Goal: Task Accomplishment & Management: Manage account settings

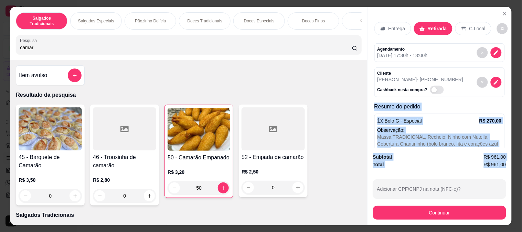
scroll to position [115, 0]
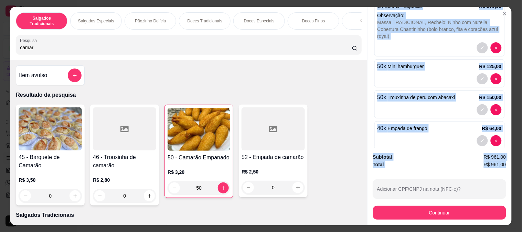
click at [441, 148] on div "Subtotal R$ 961,00 Total R$ 961,00 Adicionar CPF/CNPJ na nota (NFC-e)? Continuar" at bounding box center [440, 186] width 144 height 77
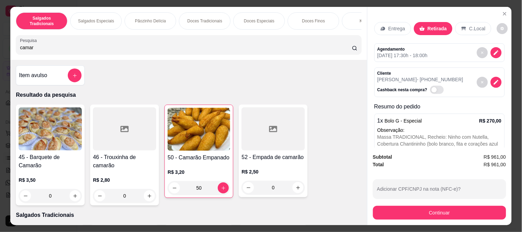
scroll to position [219, 0]
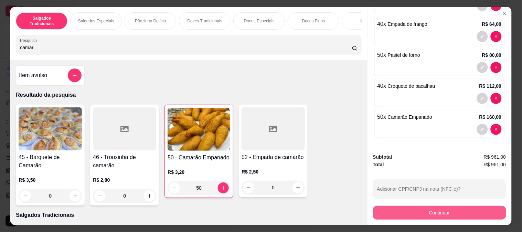
click at [457, 212] on button "Continuar" at bounding box center [439, 213] width 133 height 14
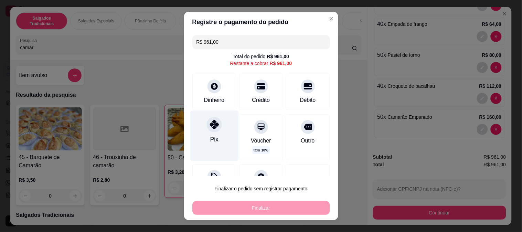
scroll to position [27, 0]
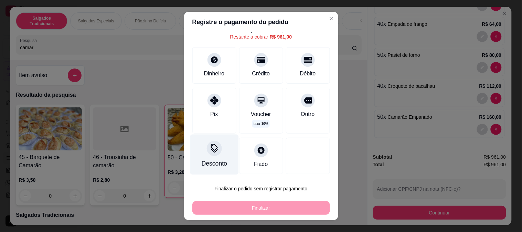
click at [219, 147] on div "Desconto" at bounding box center [214, 154] width 49 height 40
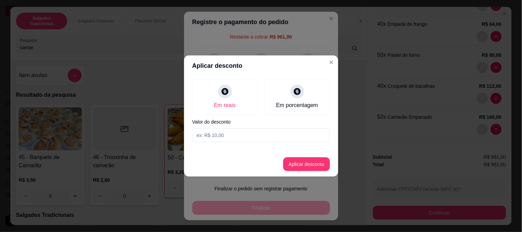
click at [231, 135] on input at bounding box center [262, 135] width 138 height 14
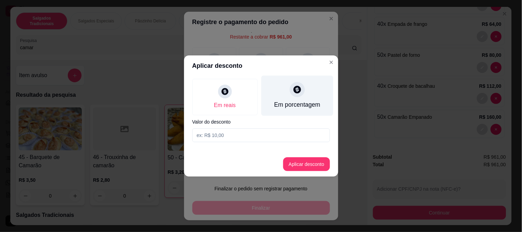
click at [274, 106] on div "Em porcentagem" at bounding box center [297, 96] width 72 height 40
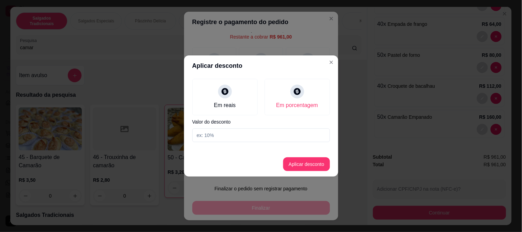
click at [228, 136] on input at bounding box center [262, 135] width 138 height 14
type input "3"
click at [303, 169] on button "Aplicar desconto" at bounding box center [306, 164] width 47 height 14
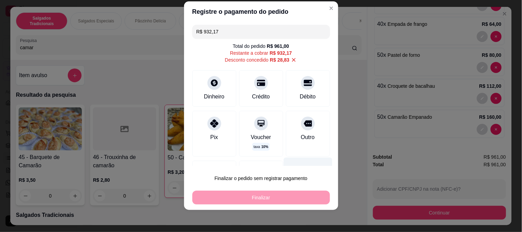
scroll to position [33, 0]
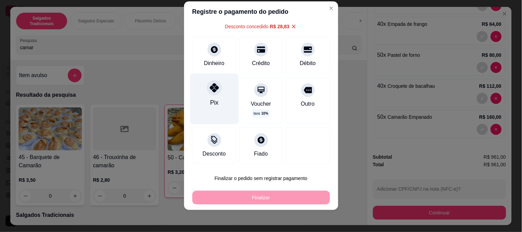
click at [210, 101] on div "Pix" at bounding box center [214, 102] width 8 height 9
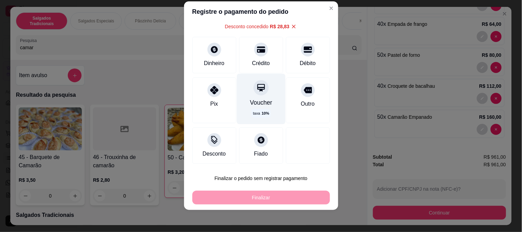
type input "R$ 0,00"
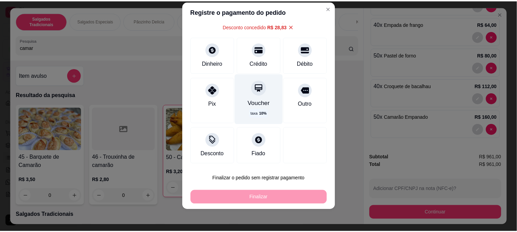
scroll to position [27, 0]
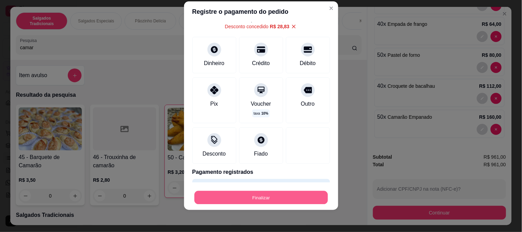
click at [307, 197] on button "Finalizar" at bounding box center [262, 197] width 134 height 13
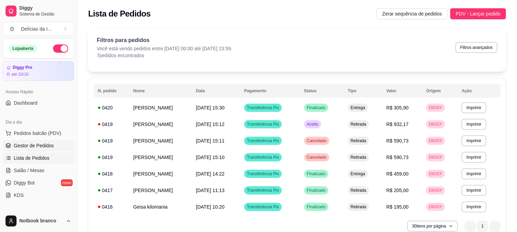
click at [39, 145] on span "Gestor de Pedidos" at bounding box center [34, 145] width 40 height 7
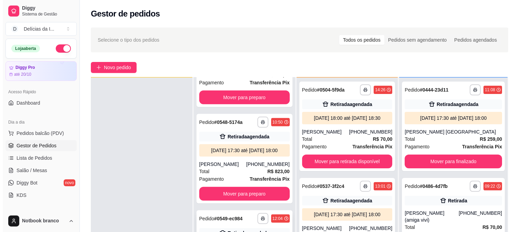
scroll to position [105, 0]
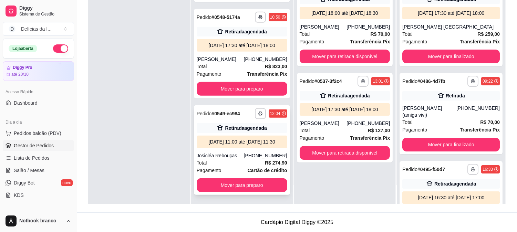
click at [255, 157] on div "[PHONE_NUMBER]" at bounding box center [265, 155] width 43 height 7
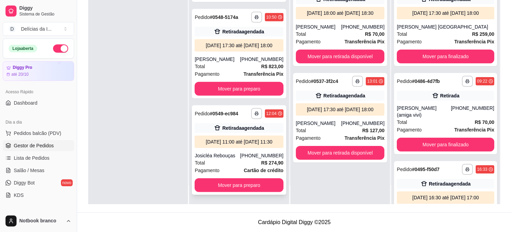
click at [254, 105] on div "Nome do cliente [PERSON_NAME]" at bounding box center [212, 110] width 91 height 15
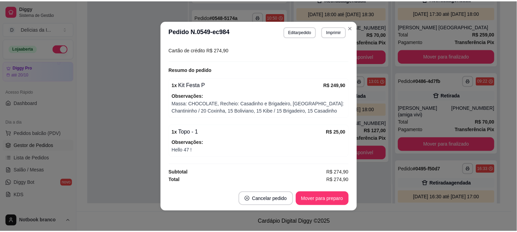
scroll to position [1, 0]
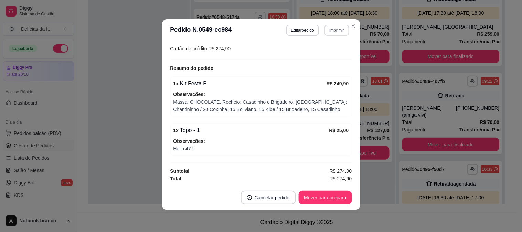
click at [330, 32] on button "Imprimir" at bounding box center [337, 30] width 24 height 11
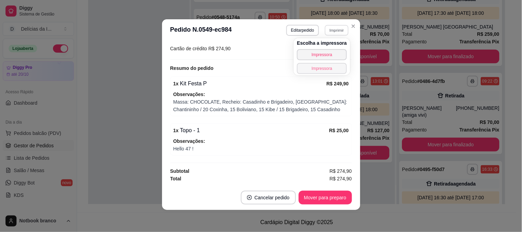
click at [335, 71] on button "Impressora" at bounding box center [322, 68] width 50 height 11
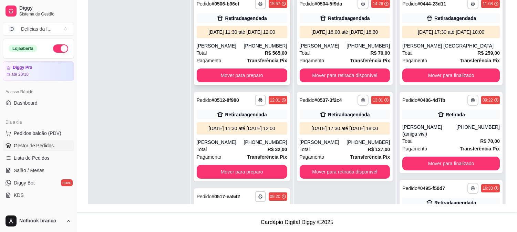
scroll to position [0, 0]
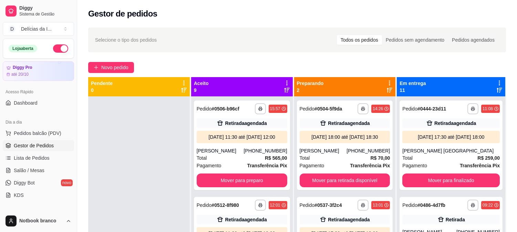
click at [284, 88] on icon at bounding box center [287, 90] width 6 height 6
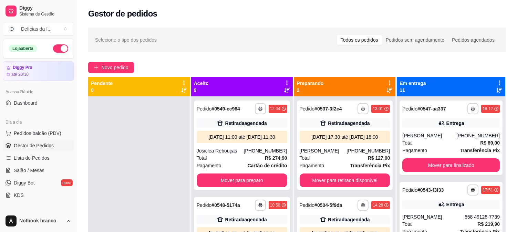
click at [287, 92] on icon at bounding box center [287, 90] width 6 height 6
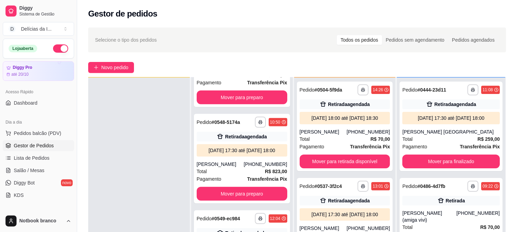
scroll to position [105, 0]
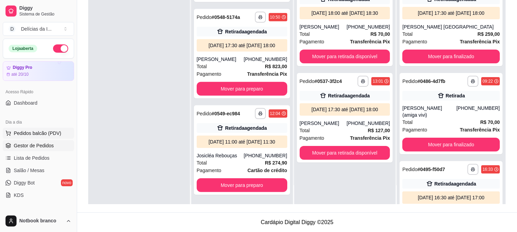
click at [18, 131] on span "Pedidos balcão (PDV)" at bounding box center [38, 133] width 48 height 7
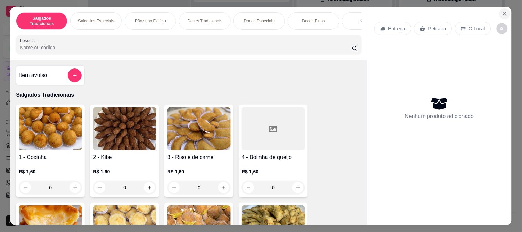
click at [506, 8] on button "Close" at bounding box center [505, 13] width 11 height 11
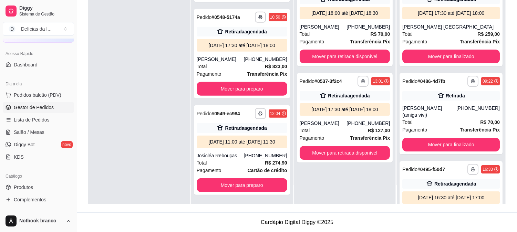
scroll to position [115, 0]
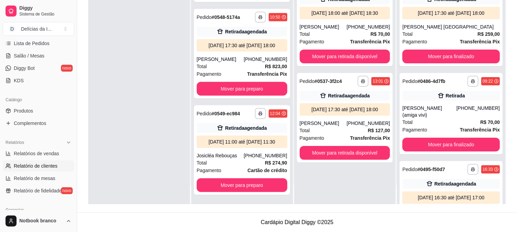
click at [35, 163] on span "Relatório de clientes" at bounding box center [36, 166] width 44 height 7
select select "30"
select select "HIGHEST_TOTAL_SPENT_WITH_ORDERS"
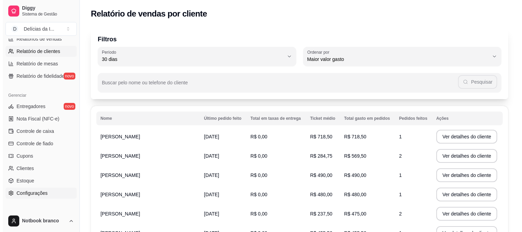
scroll to position [263, 0]
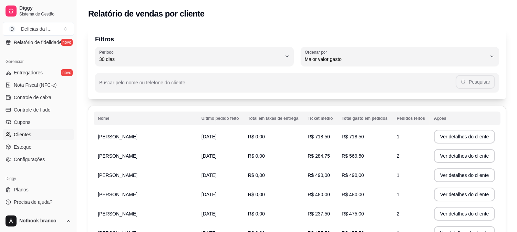
click at [27, 132] on span "Clientes" at bounding box center [23, 134] width 18 height 7
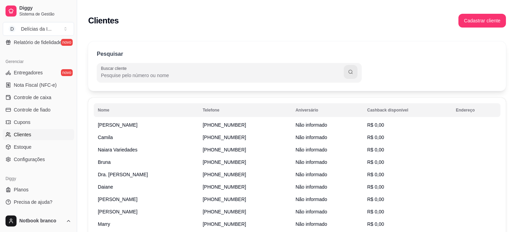
click at [178, 74] on input "Buscar cliente" at bounding box center [222, 75] width 243 height 7
type input "saene"
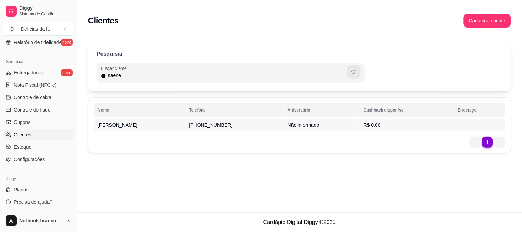
click at [250, 124] on td "[PHONE_NUMBER]" at bounding box center [234, 125] width 98 height 12
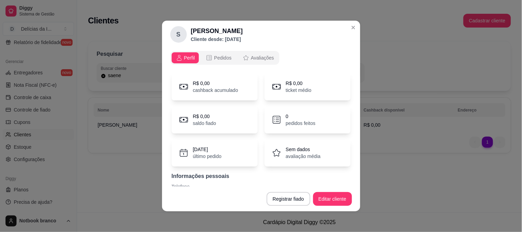
click at [290, 120] on p "pedidos feitos" at bounding box center [301, 123] width 30 height 7
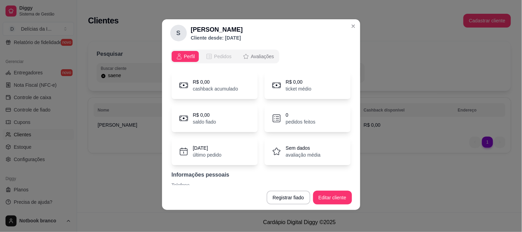
click at [214, 53] on span "Pedidos" at bounding box center [223, 56] width 18 height 7
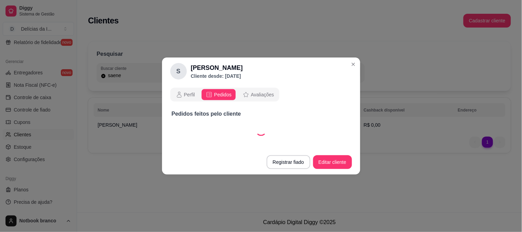
select select "30"
select select "ALL"
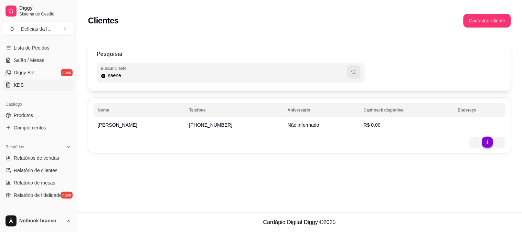
scroll to position [33, 0]
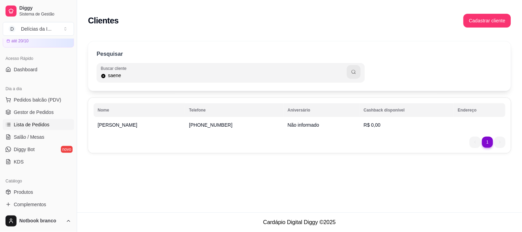
click at [29, 124] on span "Lista de Pedidos" at bounding box center [32, 124] width 36 height 7
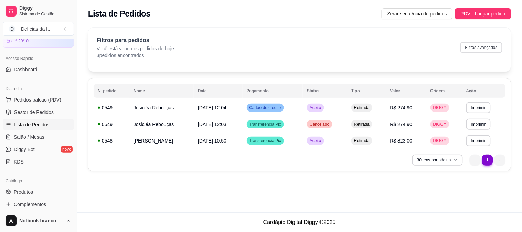
click at [481, 46] on button "Filtros avançados" at bounding box center [482, 47] width 42 height 11
select select "0"
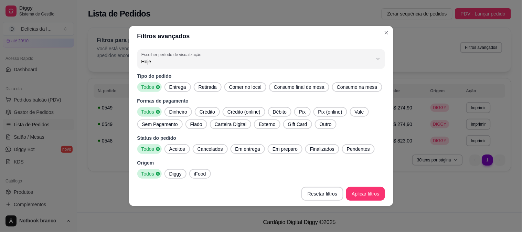
click at [180, 150] on span "Aceitos" at bounding box center [177, 149] width 21 height 7
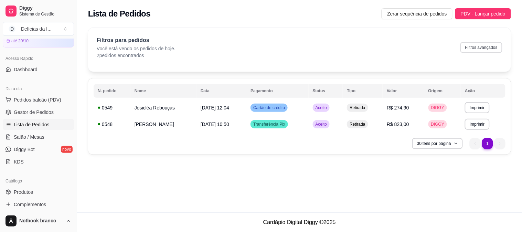
click at [479, 45] on button "Filtros avançados" at bounding box center [482, 47] width 42 height 11
select select "0"
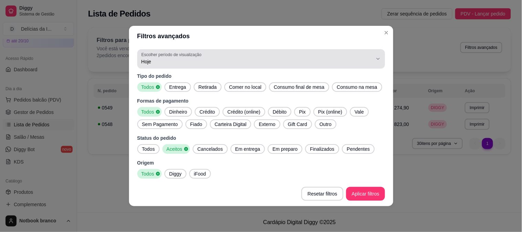
click at [161, 60] on span "Hoje" at bounding box center [257, 61] width 231 height 7
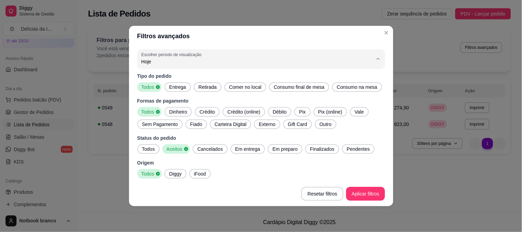
click at [174, 146] on span "Customizado" at bounding box center [258, 145] width 221 height 7
type input "-1"
select select "-1"
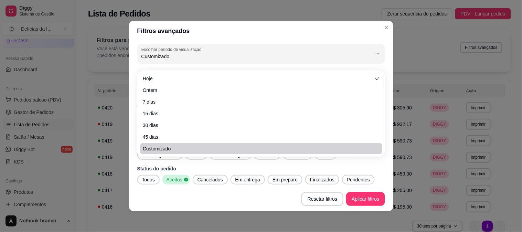
scroll to position [6, 0]
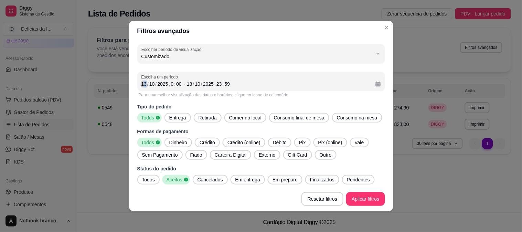
click at [142, 84] on div "13" at bounding box center [144, 84] width 7 height 7
click at [141, 86] on div "10" at bounding box center [144, 84] width 7 height 7
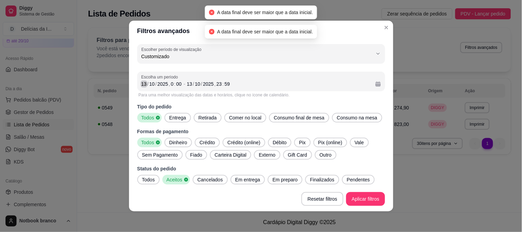
click at [141, 83] on div "13" at bounding box center [144, 84] width 7 height 7
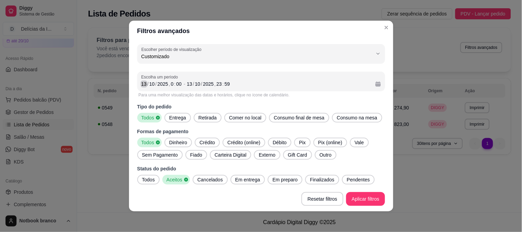
click at [141, 84] on div "13" at bounding box center [144, 84] width 7 height 7
click at [187, 83] on div "13" at bounding box center [189, 84] width 7 height 7
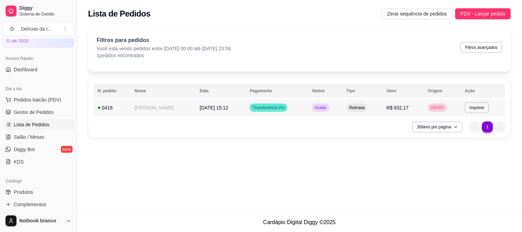
click at [218, 108] on span "[DATE] 15:12" at bounding box center [214, 108] width 29 height 6
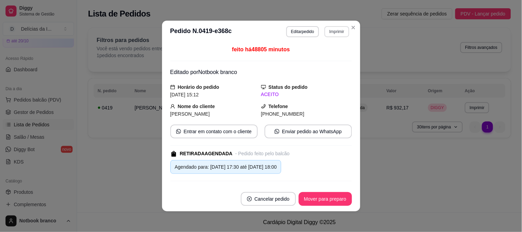
click at [335, 30] on button "Imprimir" at bounding box center [337, 31] width 24 height 11
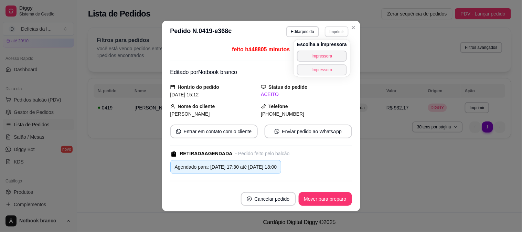
click at [328, 68] on button "Impressora" at bounding box center [322, 69] width 50 height 11
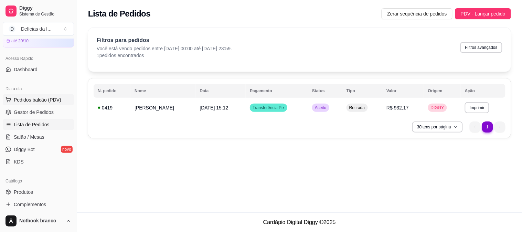
click at [52, 102] on span "Pedidos balcão (PDV)" at bounding box center [38, 99] width 48 height 7
